Goal: Navigation & Orientation: Find specific page/section

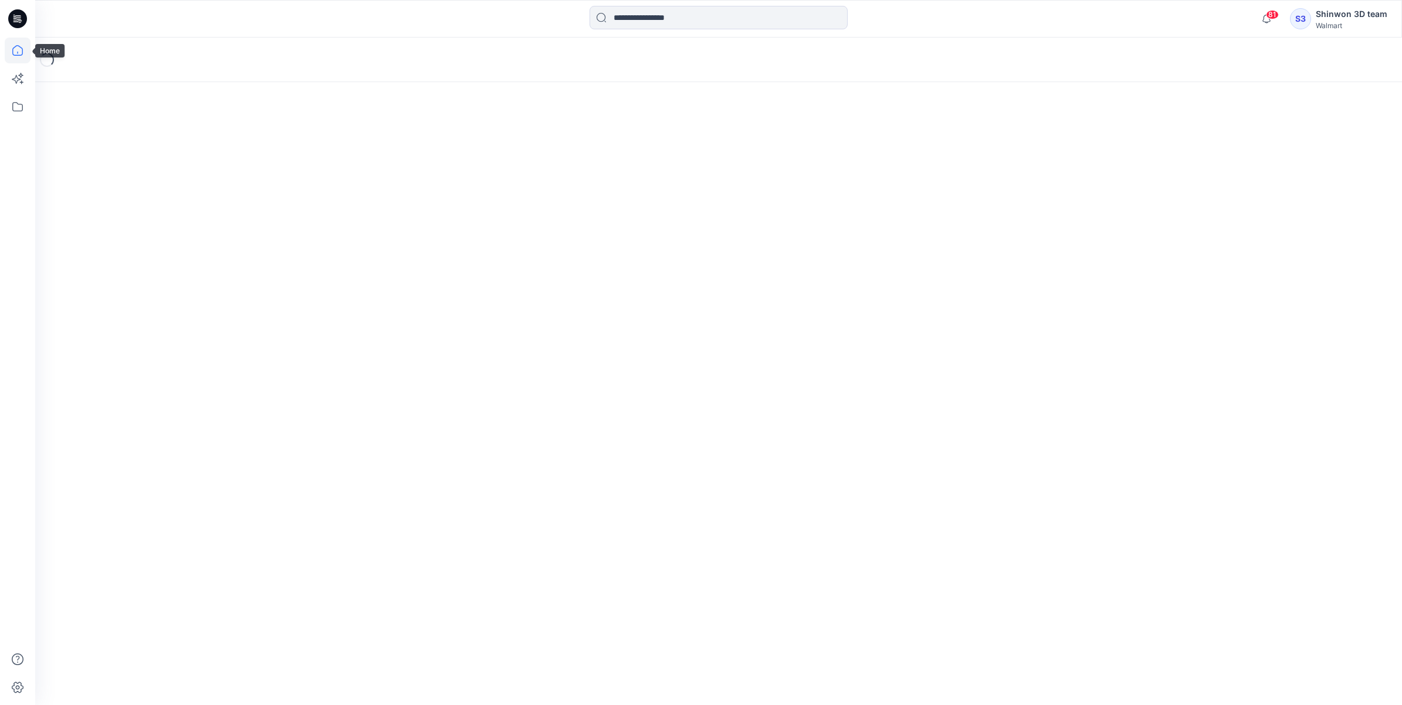
click at [21, 48] on icon at bounding box center [18, 51] width 26 height 26
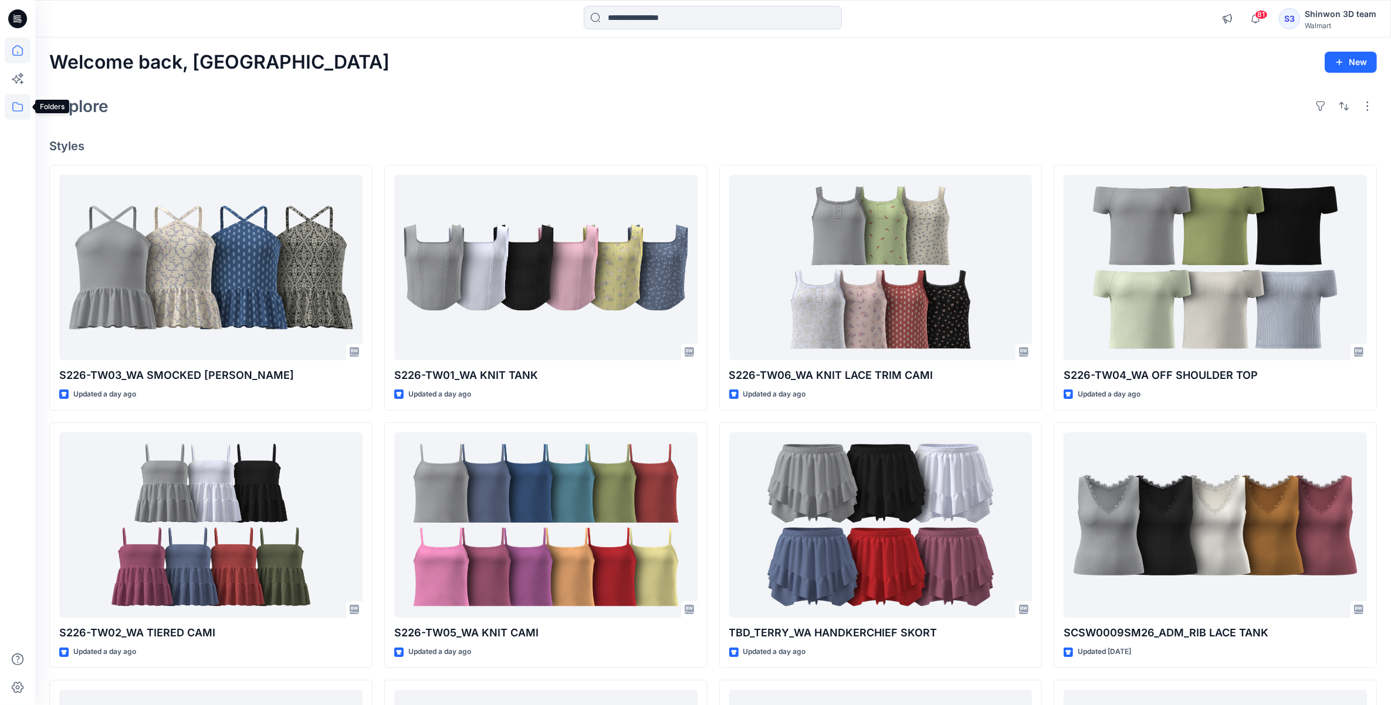
click at [18, 112] on icon at bounding box center [18, 107] width 26 height 26
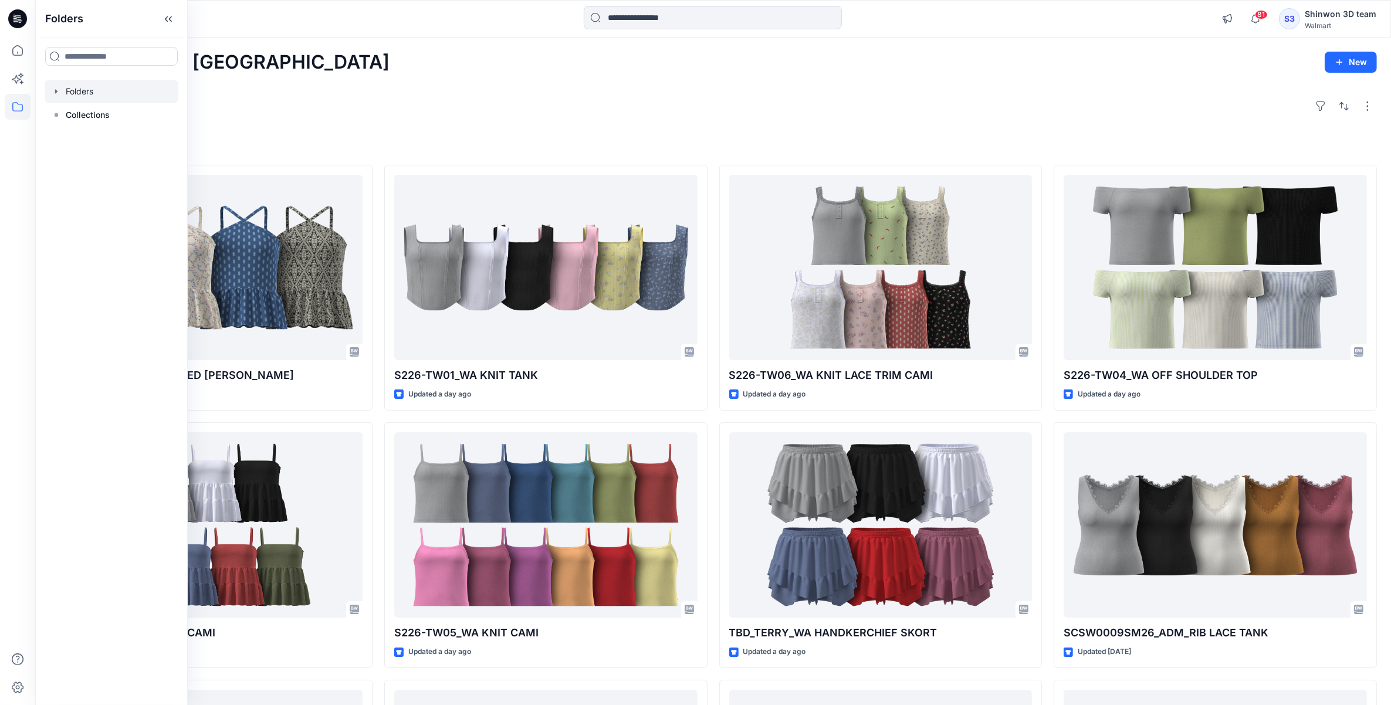
click at [119, 89] on div at bounding box center [112, 91] width 134 height 23
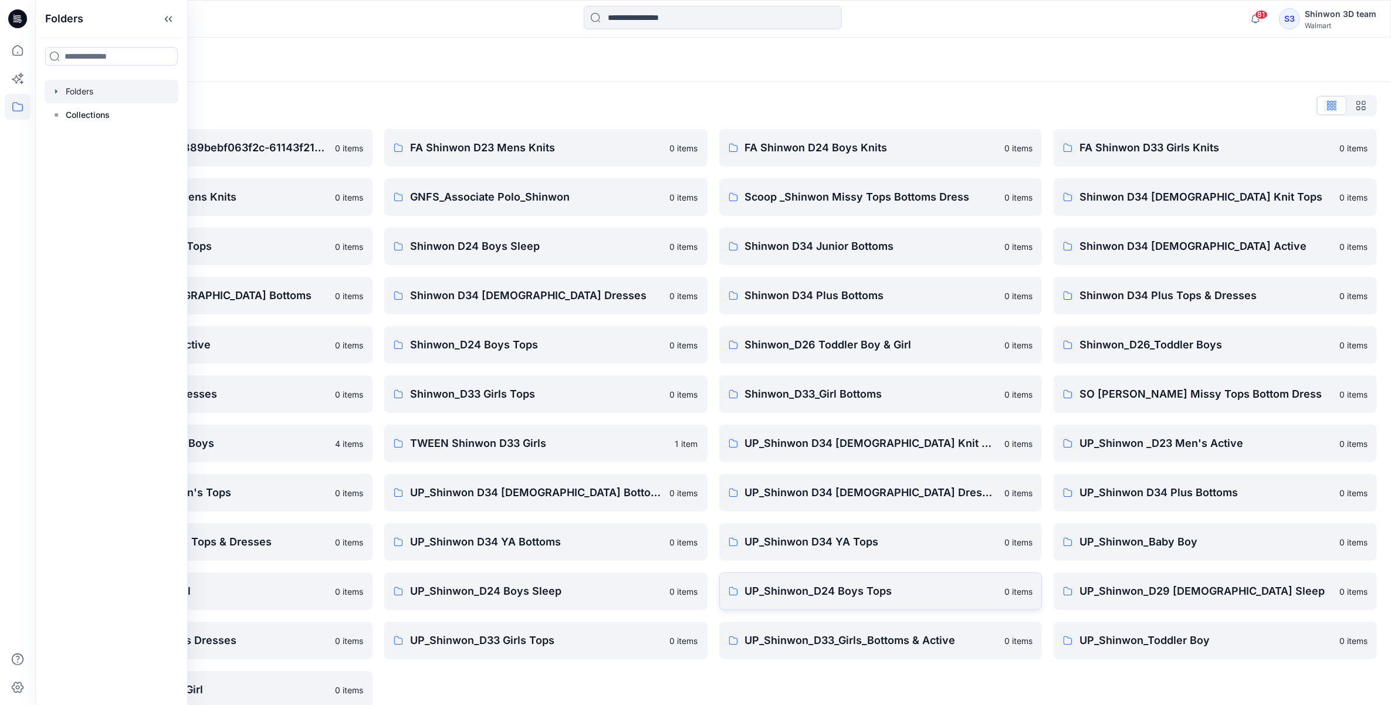
click at [743, 592] on link "UP_Shinwon_D24 Boys Tops 0 items" at bounding box center [880, 591] width 323 height 38
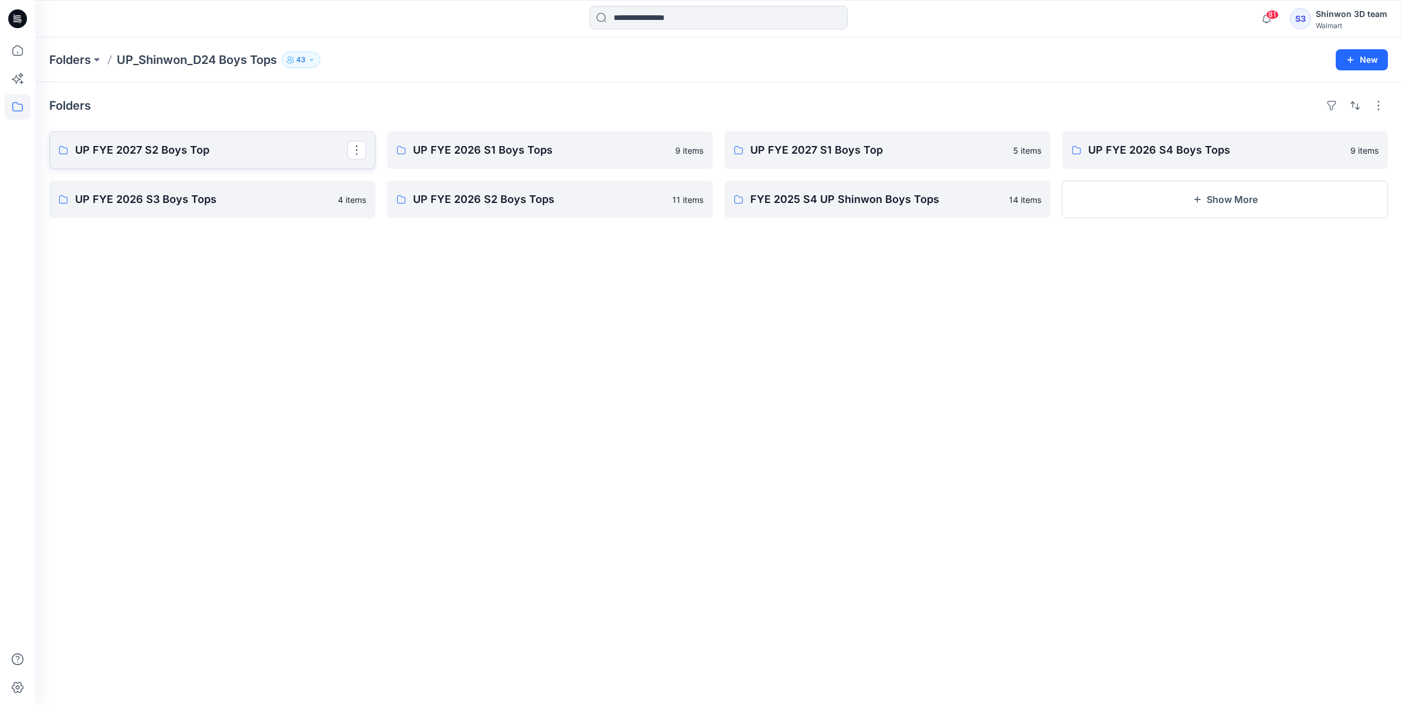
click at [154, 145] on p "UP FYE 2027 S2 Boys Top" at bounding box center [211, 150] width 272 height 16
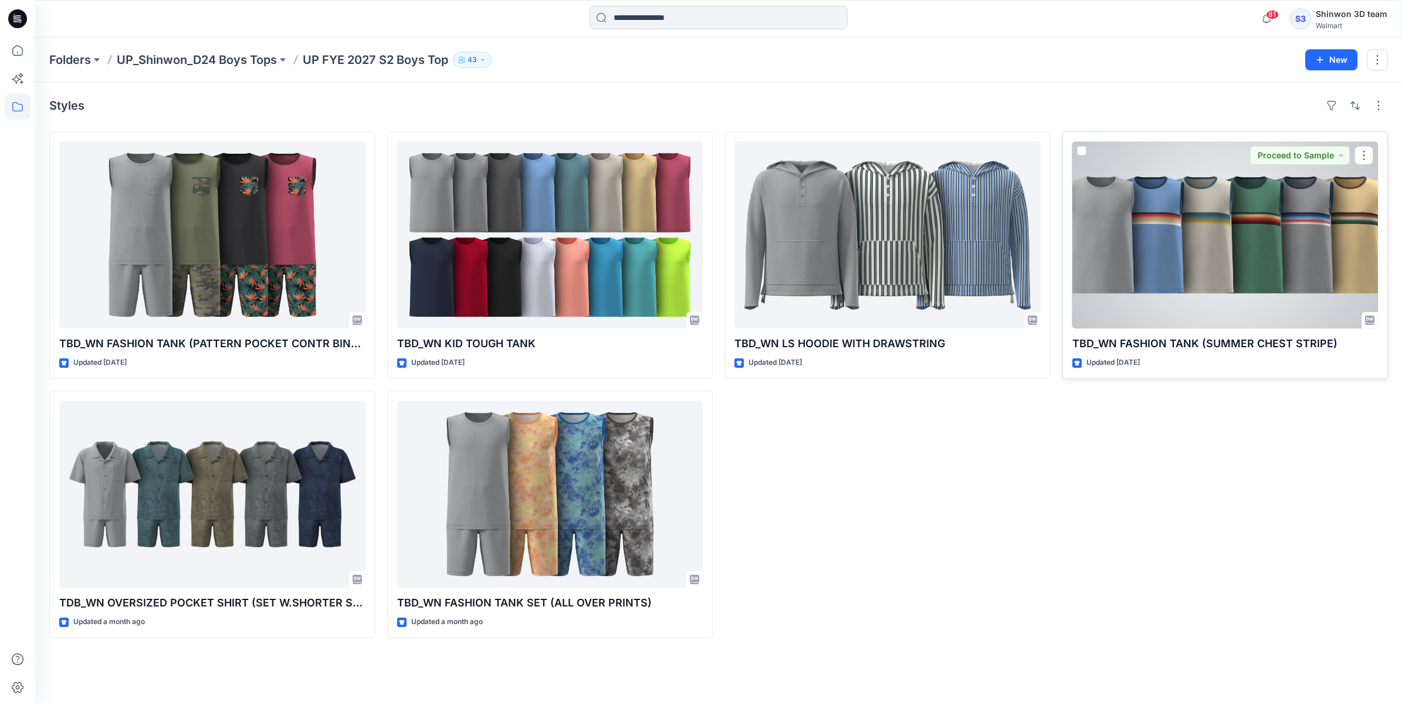
click at [1195, 238] on div at bounding box center [1225, 234] width 306 height 187
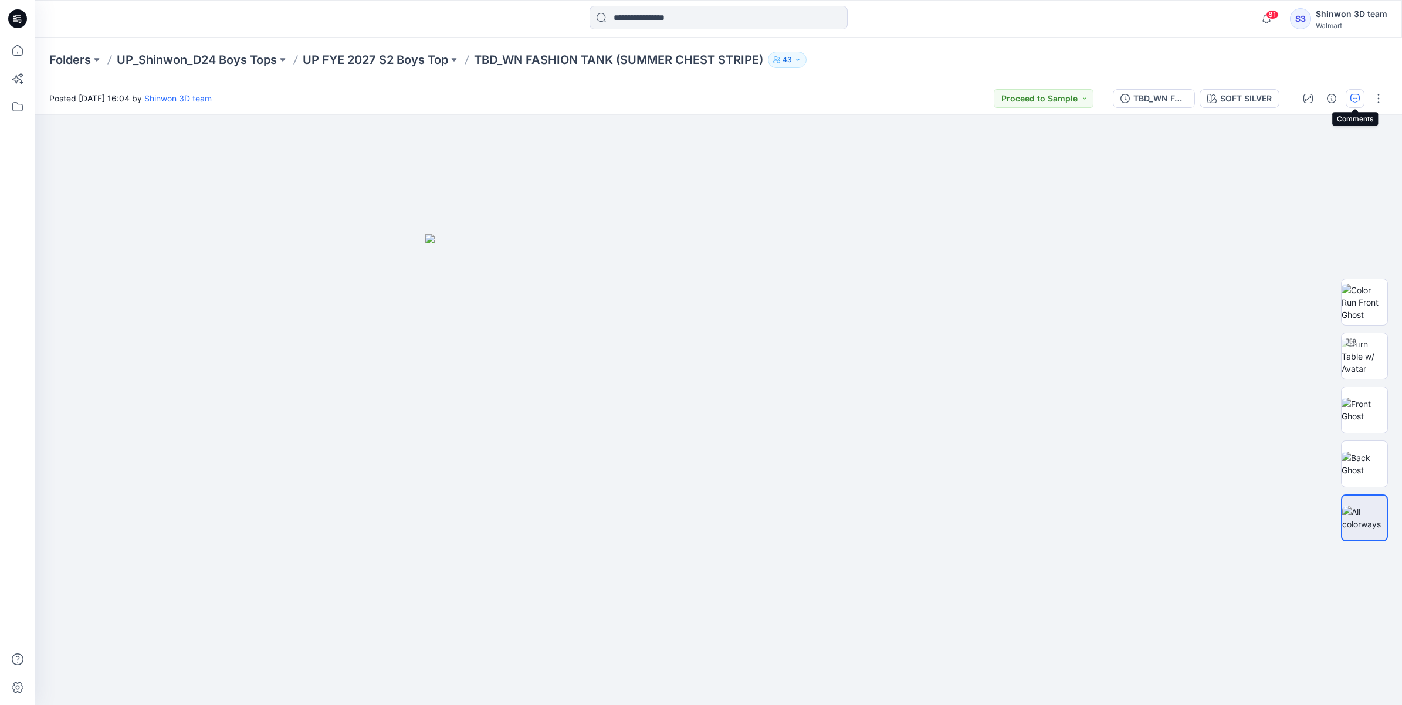
click at [1357, 96] on icon "button" at bounding box center [1354, 98] width 9 height 9
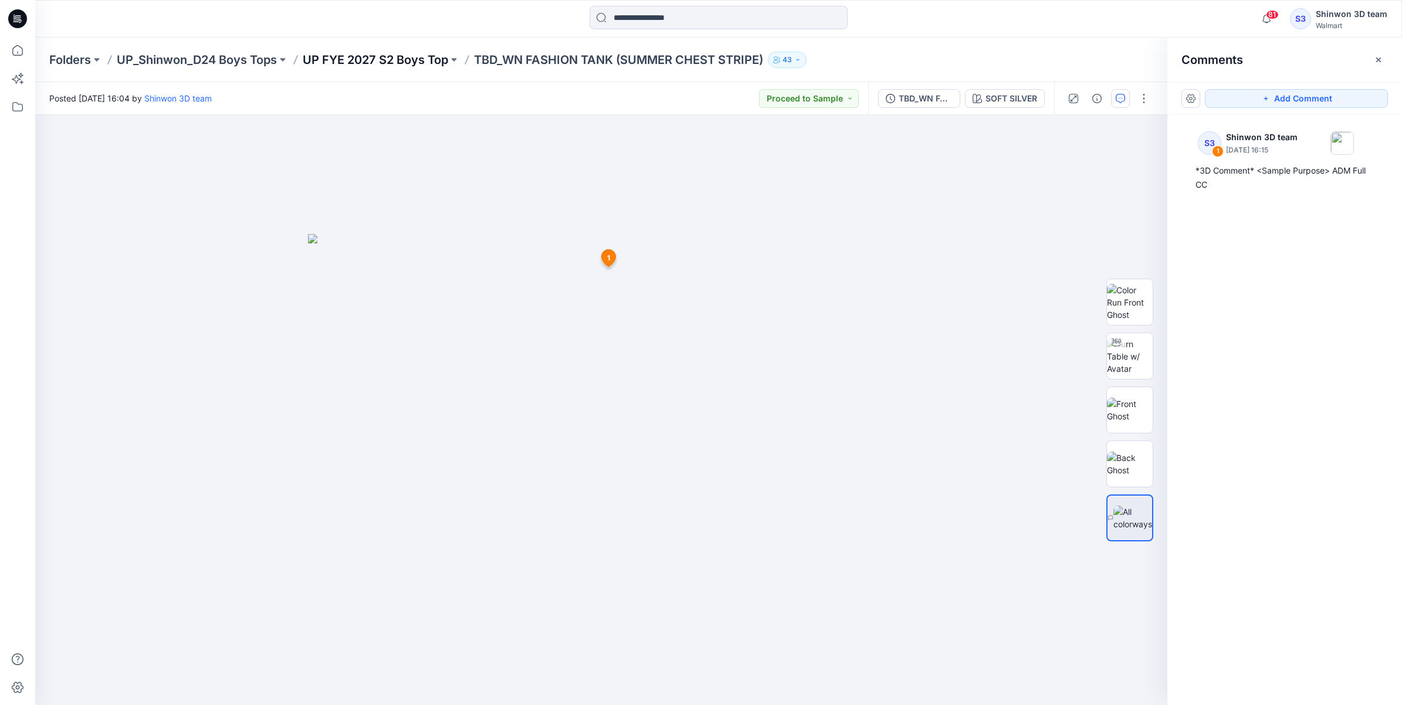
click at [395, 66] on p "UP FYE 2027 S2 Boys Top" at bounding box center [375, 60] width 145 height 16
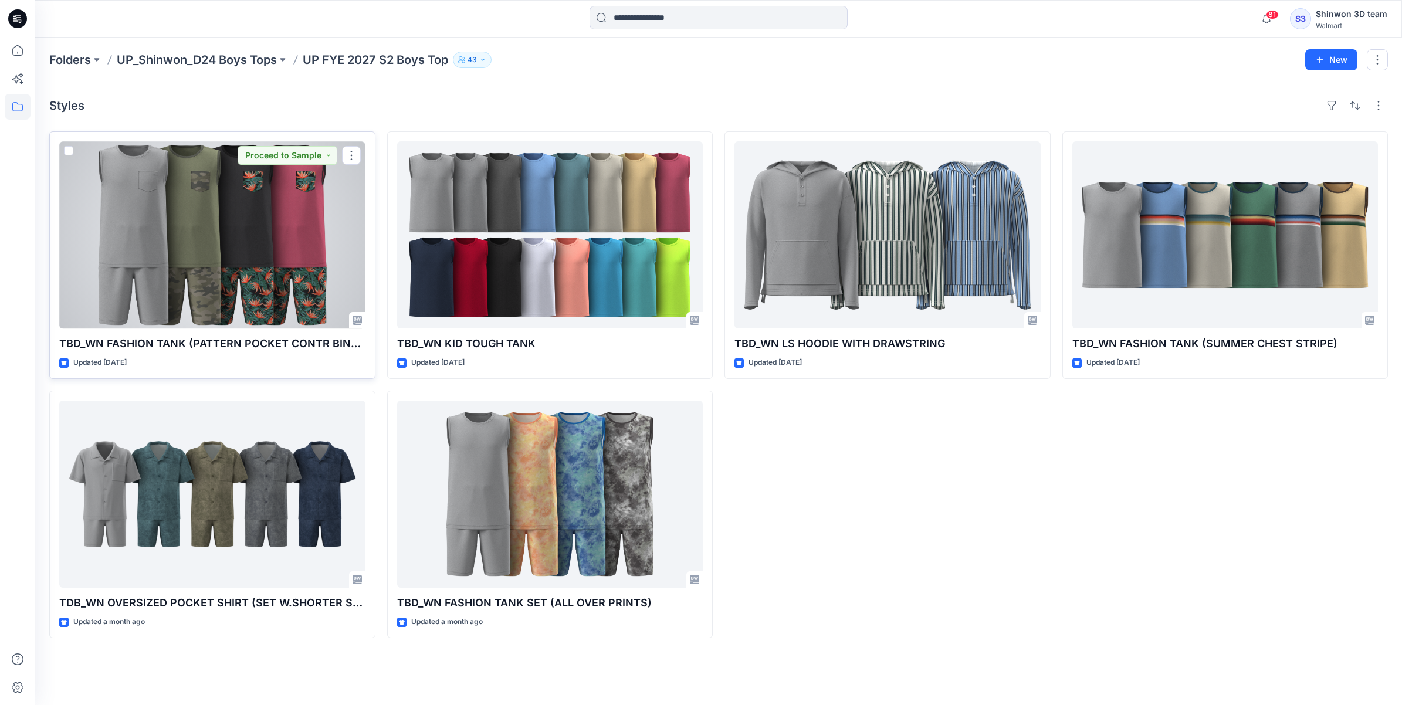
click at [159, 214] on div at bounding box center [212, 234] width 306 height 187
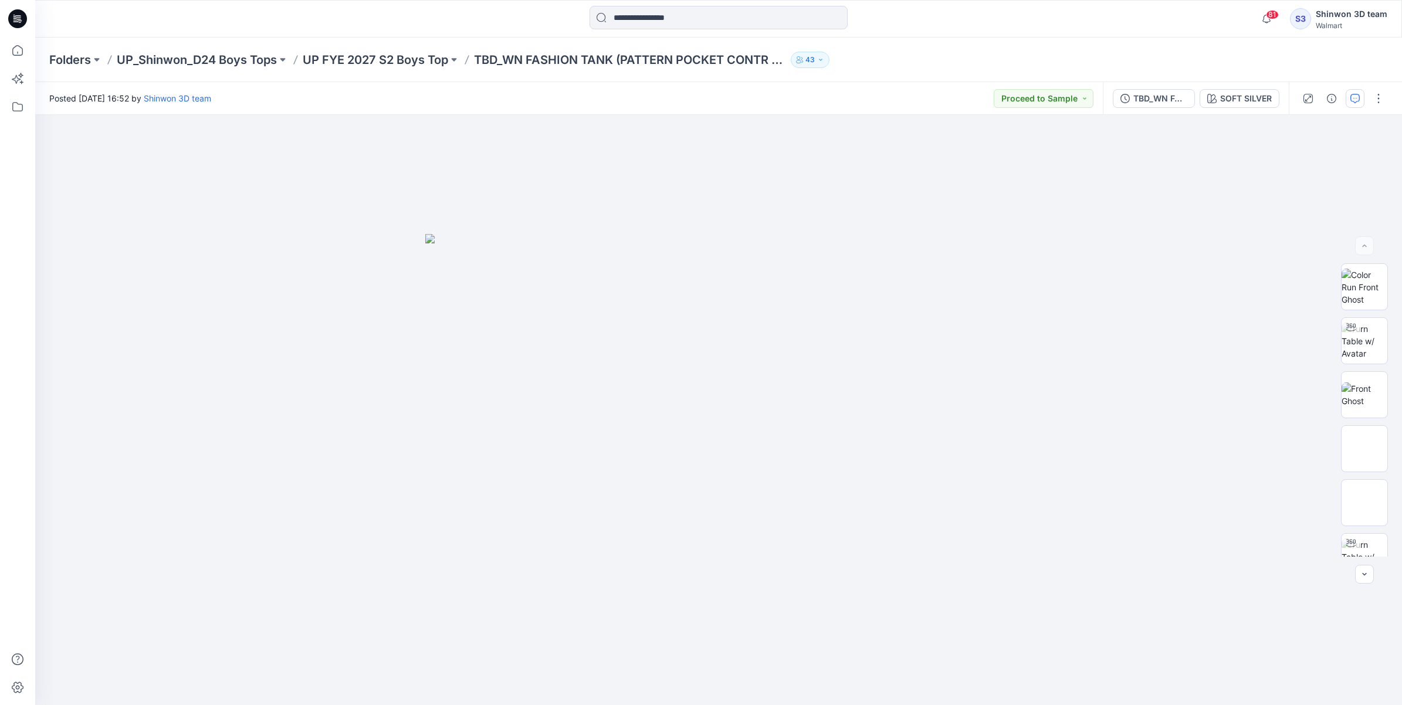
click at [1352, 103] on button "button" at bounding box center [1354, 98] width 19 height 19
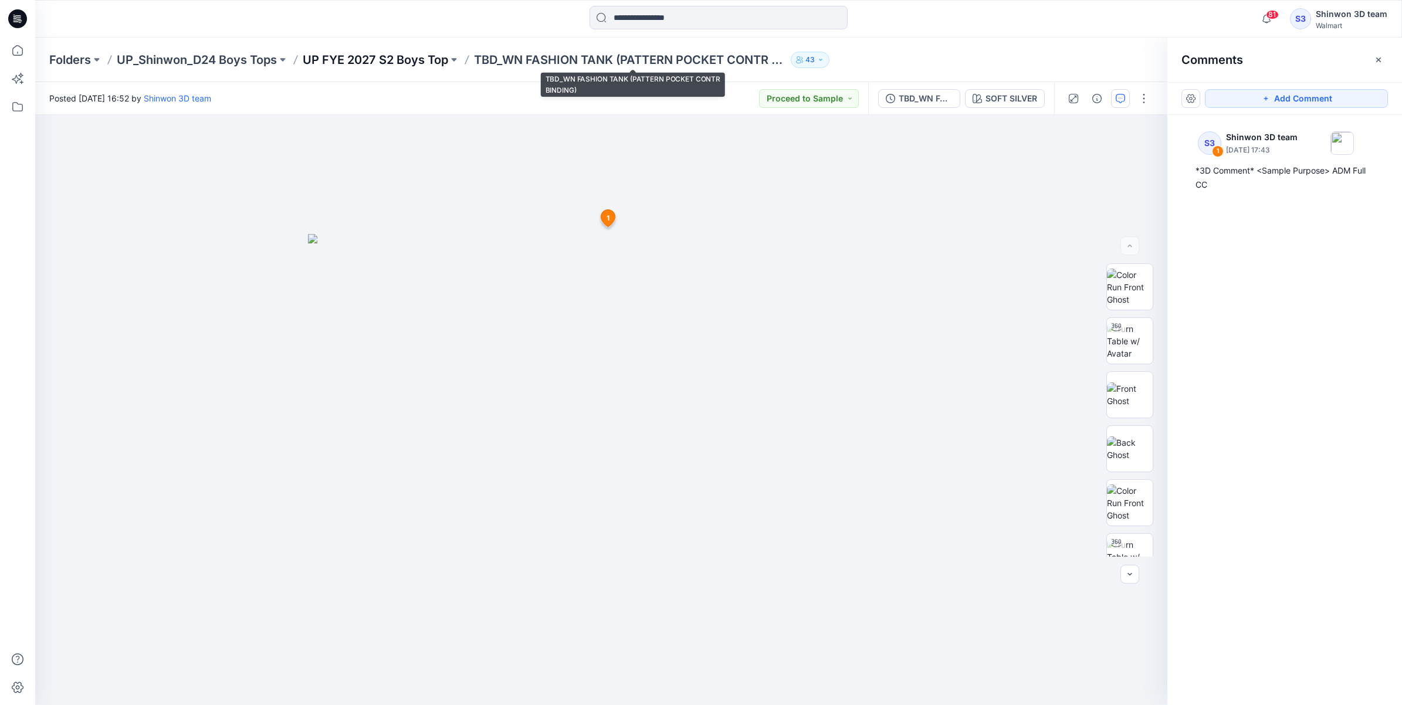
click at [388, 65] on p "UP FYE 2027 S2 Boys Top" at bounding box center [375, 60] width 145 height 16
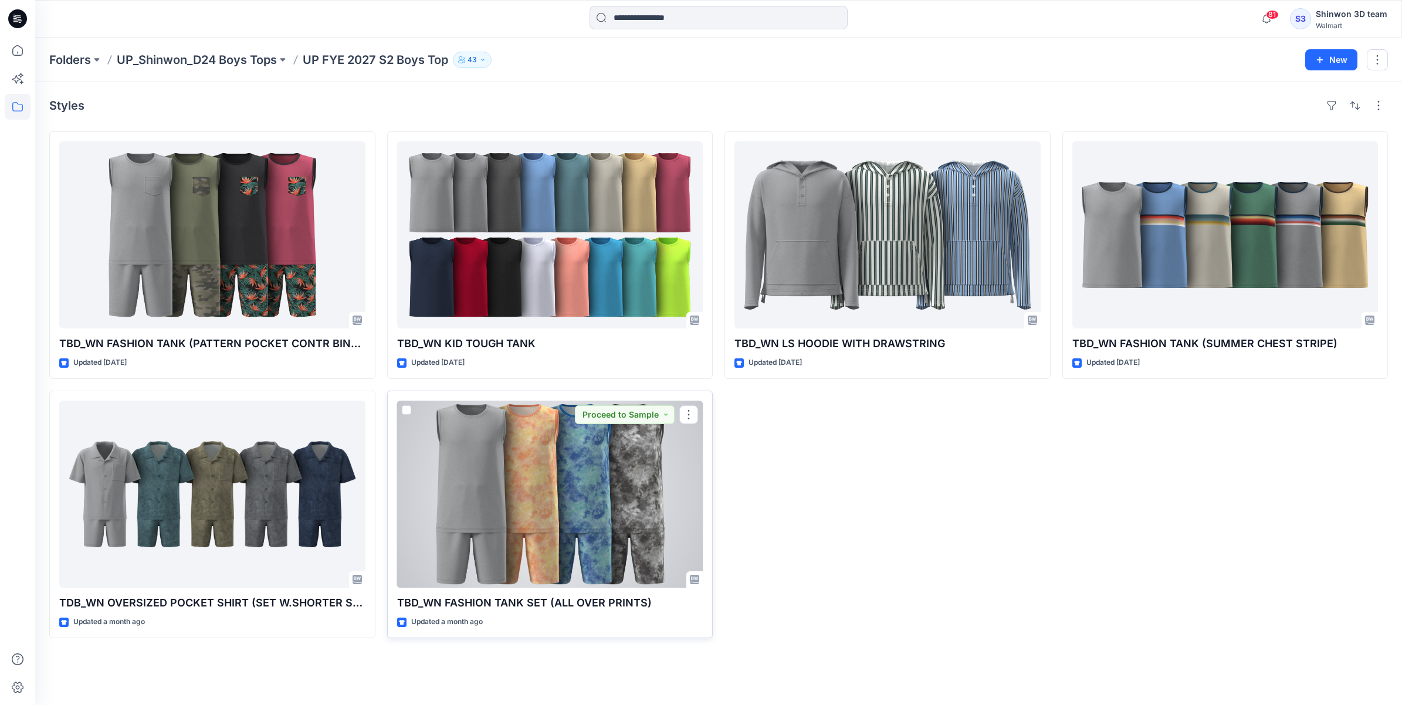
click at [482, 487] on div at bounding box center [550, 494] width 306 height 187
